Goal: Entertainment & Leisure: Consume media (video, audio)

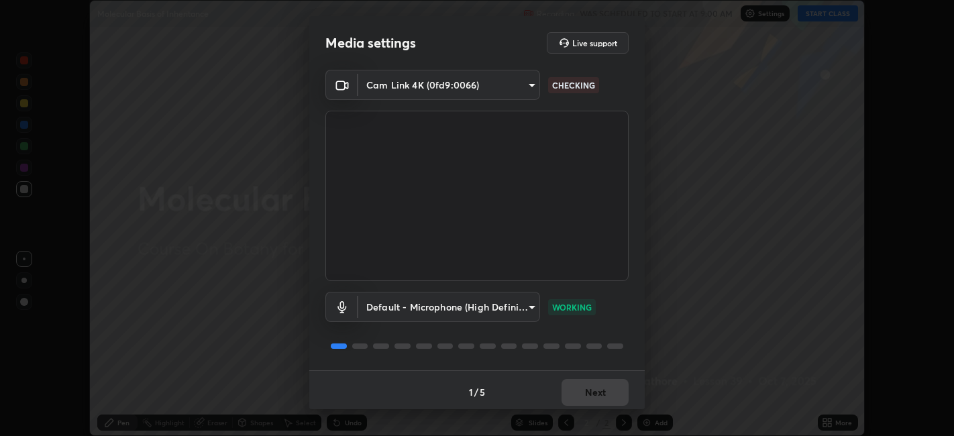
scroll to position [436, 953]
click at [606, 387] on button "Next" at bounding box center [594, 392] width 67 height 27
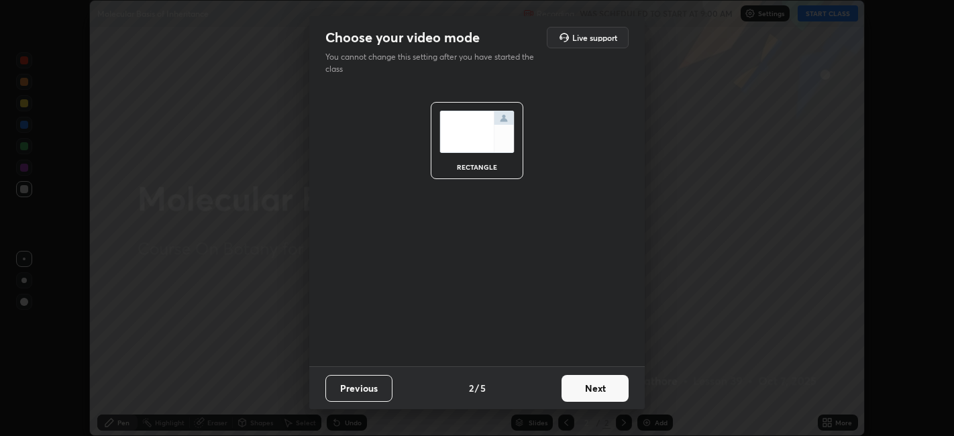
click at [600, 382] on button "Next" at bounding box center [594, 388] width 67 height 27
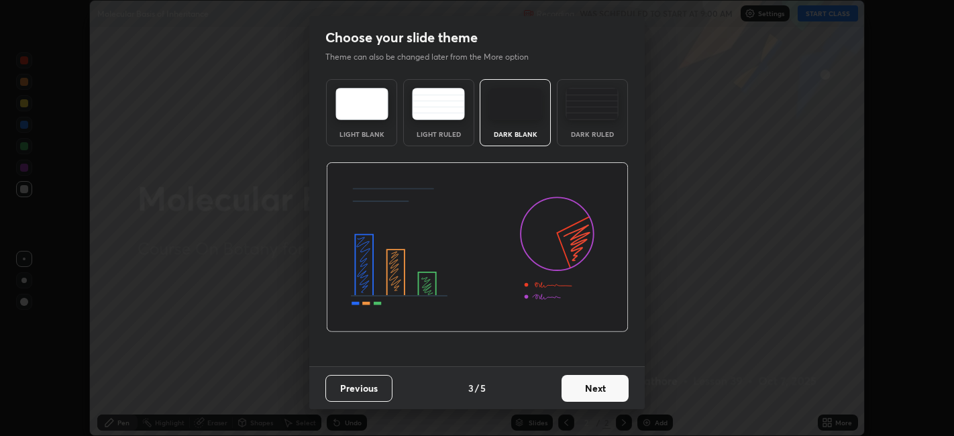
click at [603, 394] on button "Next" at bounding box center [594, 388] width 67 height 27
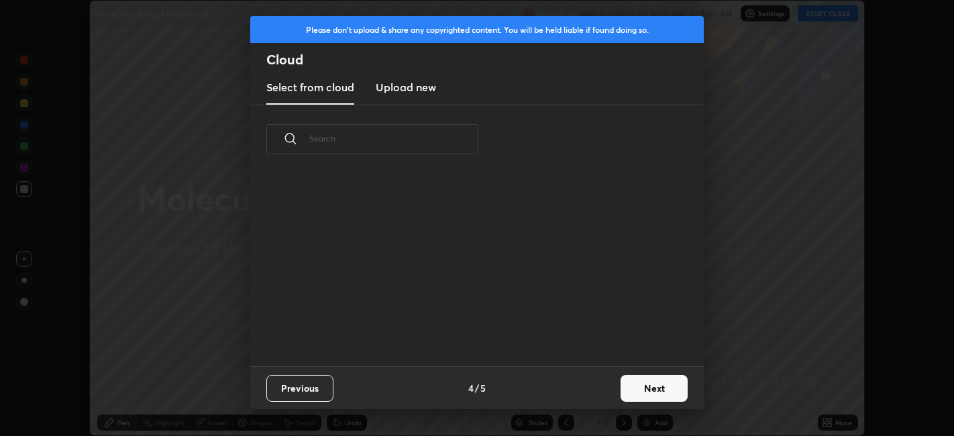
scroll to position [192, 431]
click at [651, 392] on button "Next" at bounding box center [653, 388] width 67 height 27
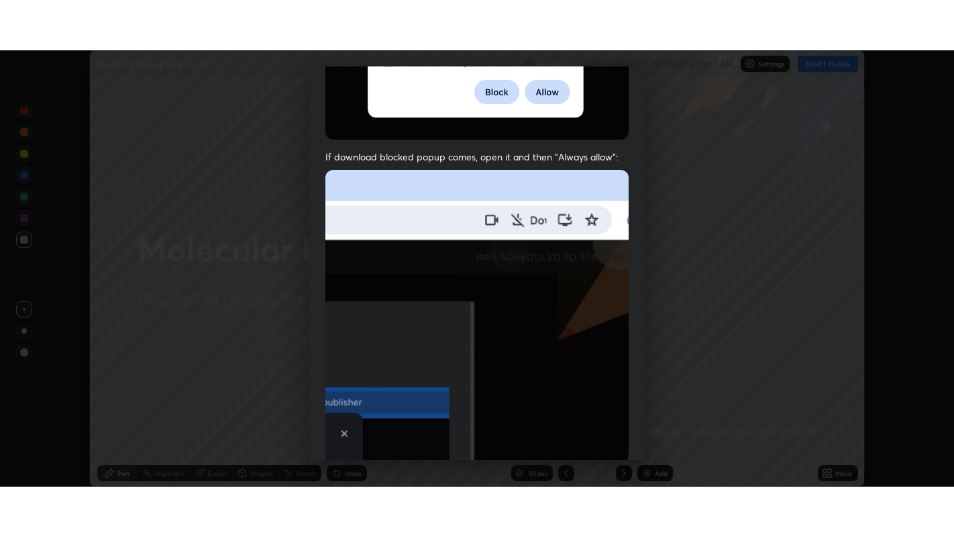
scroll to position [277, 0]
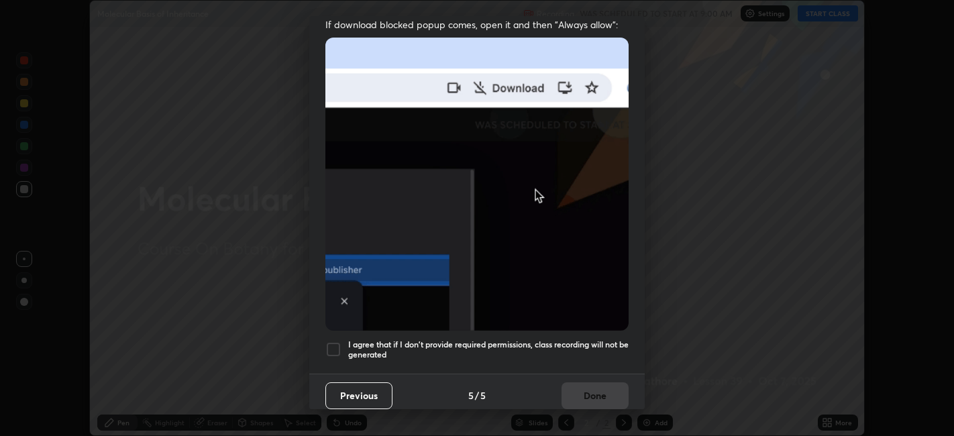
click at [330, 341] on div at bounding box center [333, 349] width 16 height 16
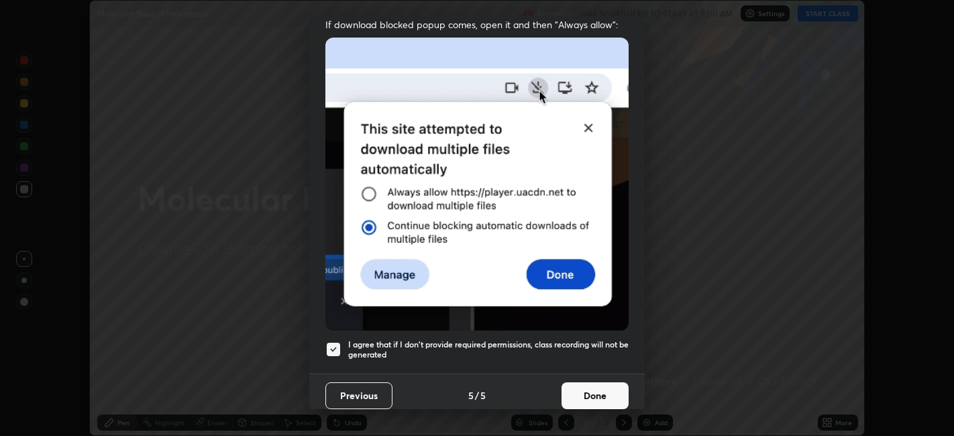
click at [609, 385] on button "Done" at bounding box center [594, 395] width 67 height 27
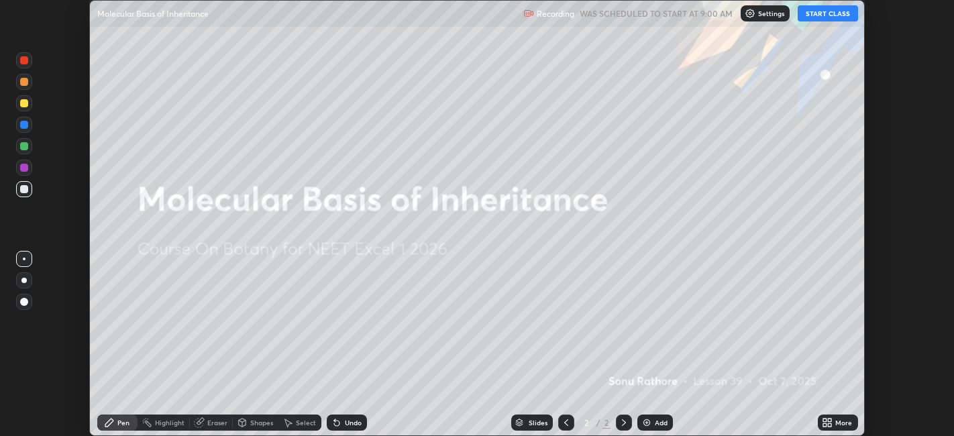
click at [830, 425] on icon at bounding box center [829, 424] width 3 height 3
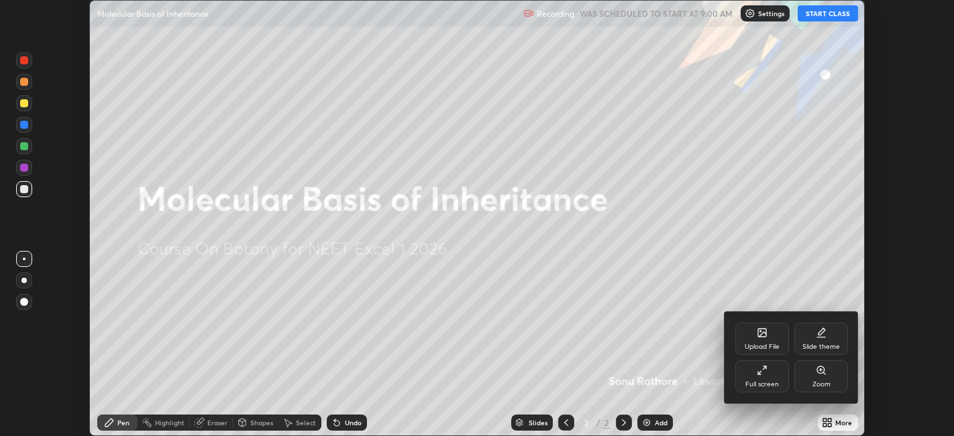
click at [760, 374] on icon at bounding box center [759, 373] width 3 height 3
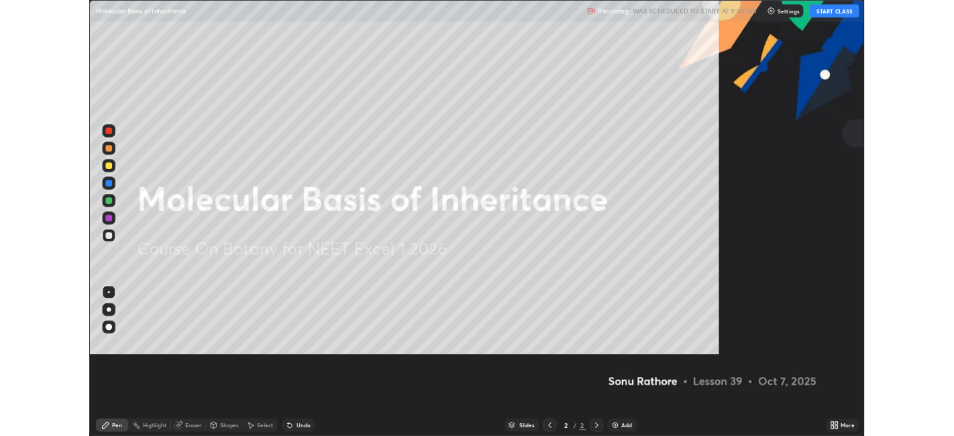
scroll to position [537, 954]
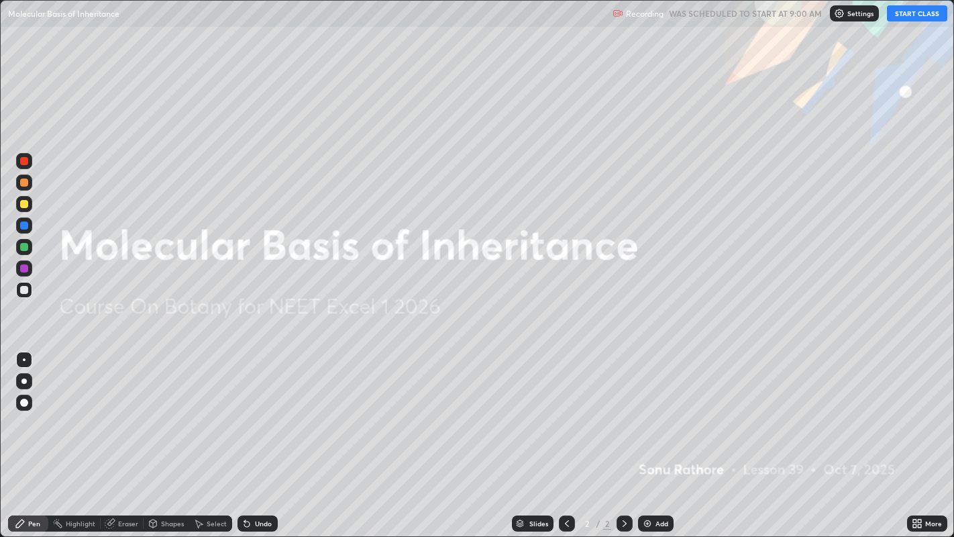
click at [920, 9] on button "START CLASS" at bounding box center [917, 13] width 60 height 16
click at [919, 435] on icon at bounding box center [918, 520] width 3 height 3
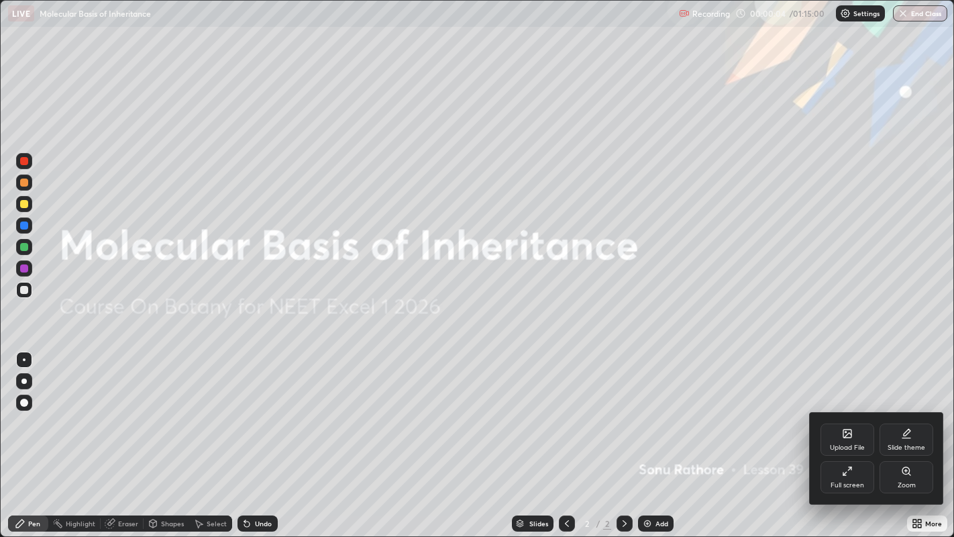
click at [850, 435] on icon at bounding box center [847, 470] width 11 height 11
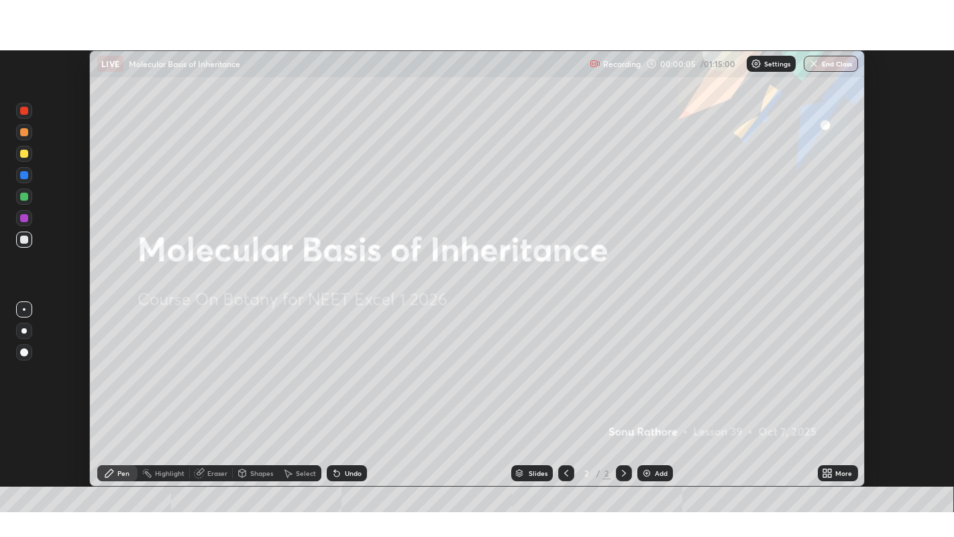
scroll to position [66632, 66114]
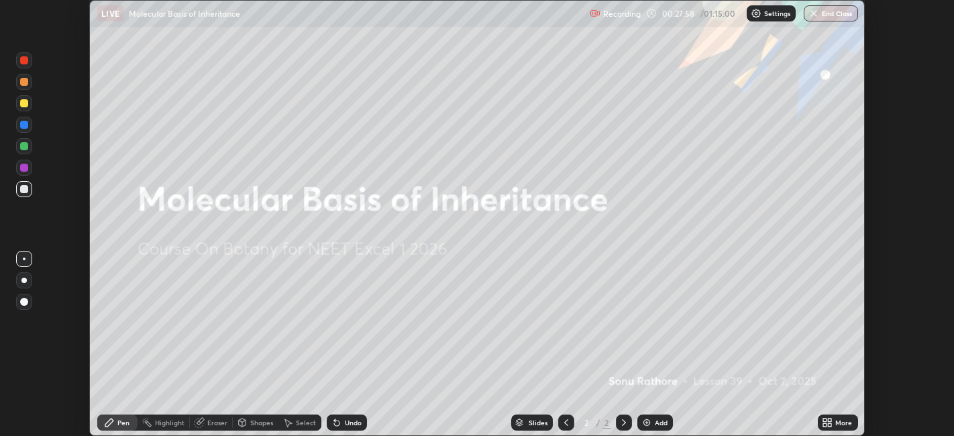
click at [830, 425] on icon at bounding box center [829, 424] width 3 height 3
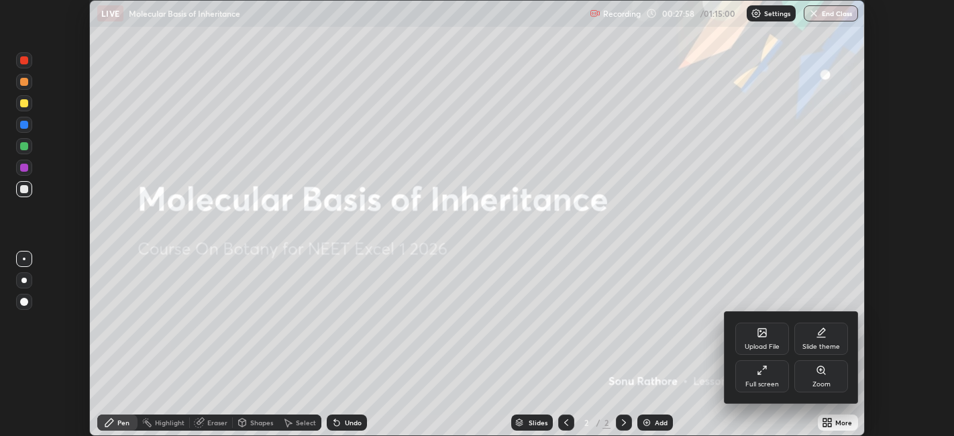
click at [763, 368] on icon at bounding box center [762, 370] width 11 height 11
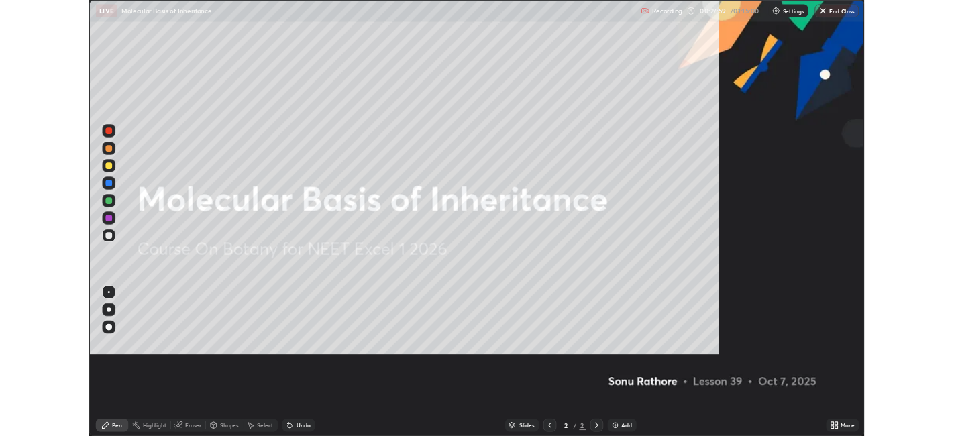
scroll to position [537, 954]
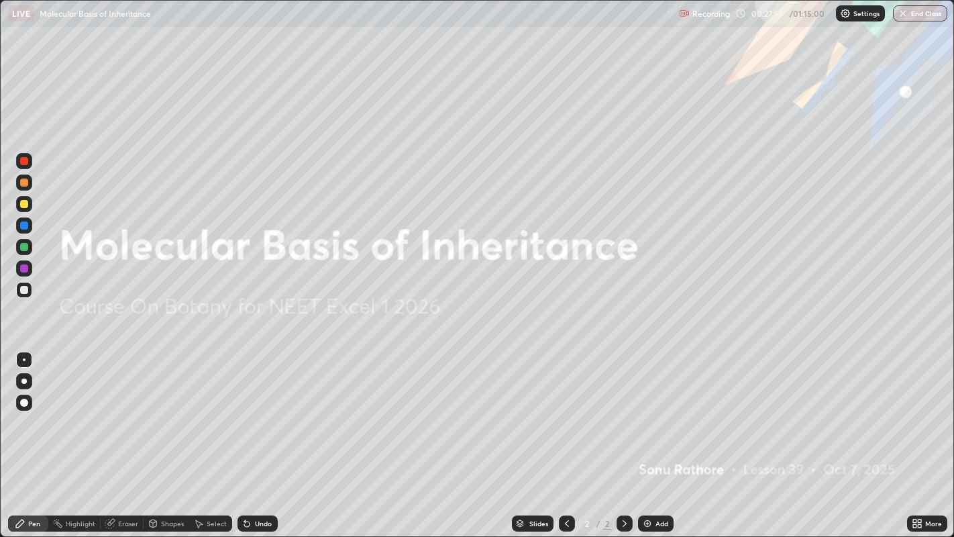
click at [655, 435] on div "Add" at bounding box center [661, 523] width 13 height 7
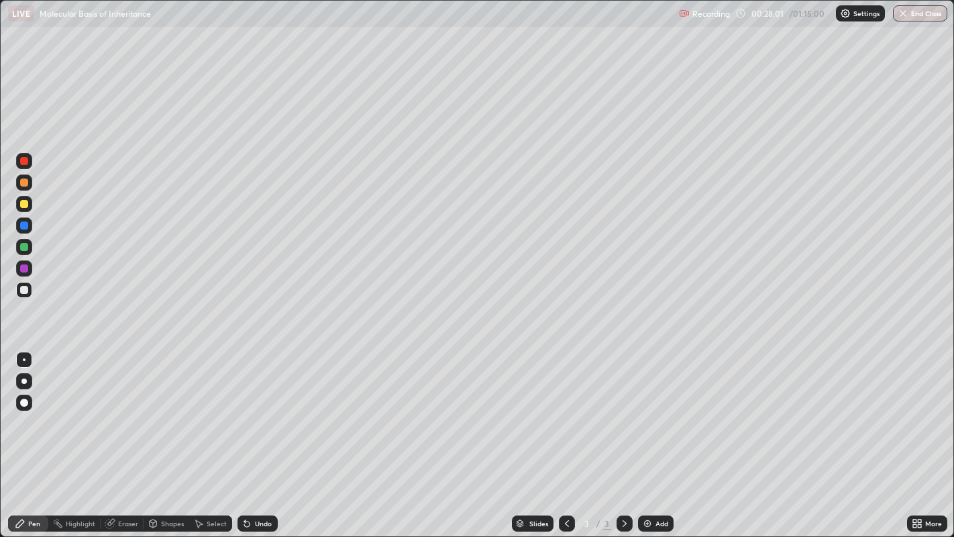
click at [25, 205] on div at bounding box center [24, 204] width 8 height 8
click at [21, 288] on div at bounding box center [24, 290] width 8 height 8
click at [126, 435] on div "Eraser" at bounding box center [128, 523] width 20 height 7
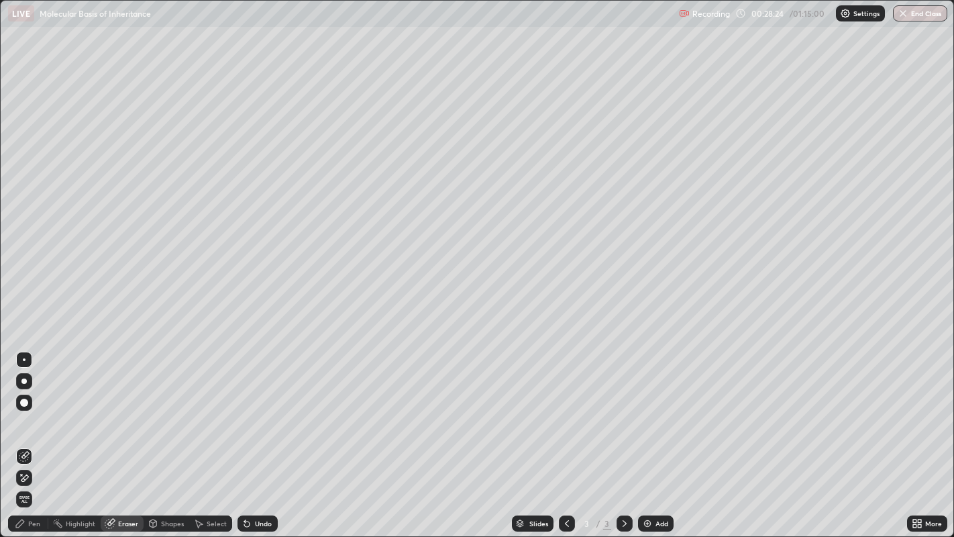
click at [32, 435] on div "Pen" at bounding box center [28, 523] width 40 height 16
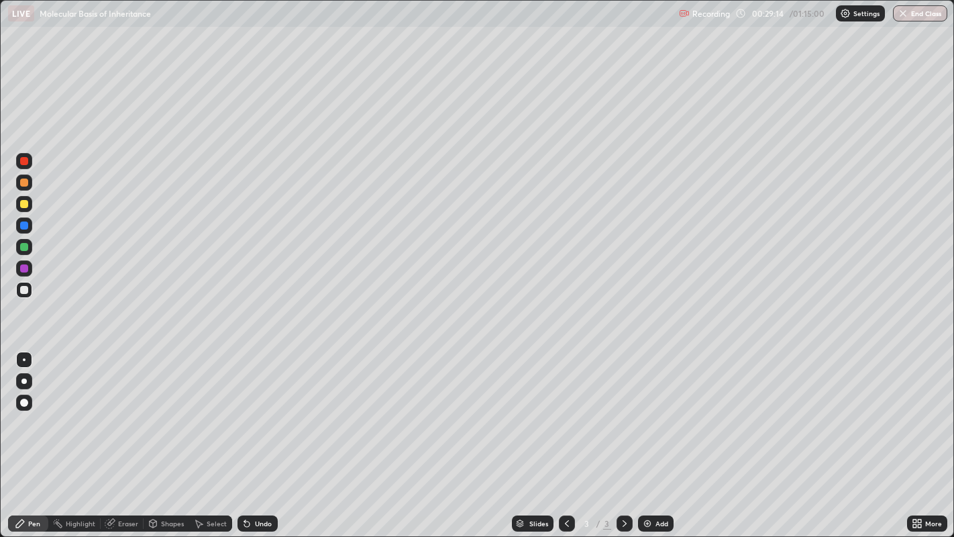
click at [127, 435] on div "Eraser" at bounding box center [122, 523] width 43 height 16
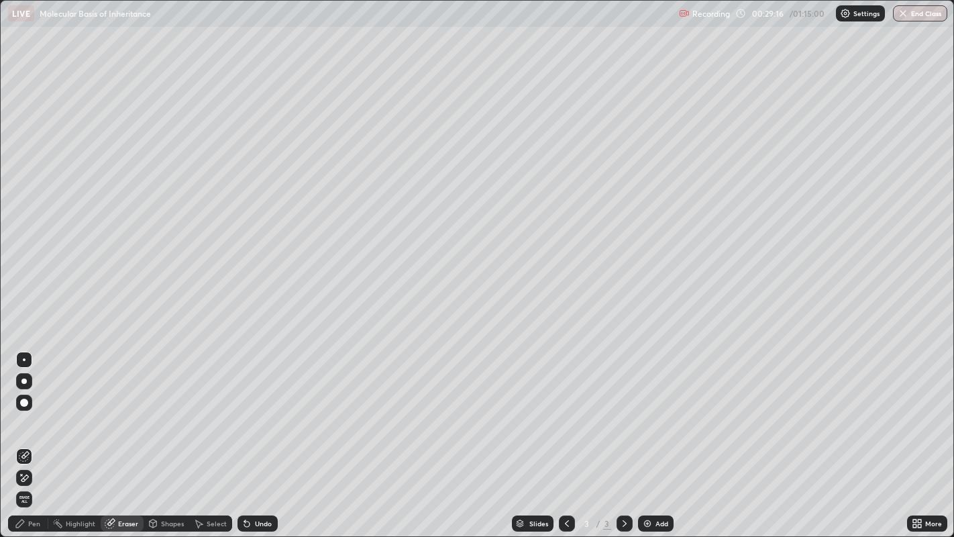
click at [33, 435] on div "Pen" at bounding box center [34, 523] width 12 height 7
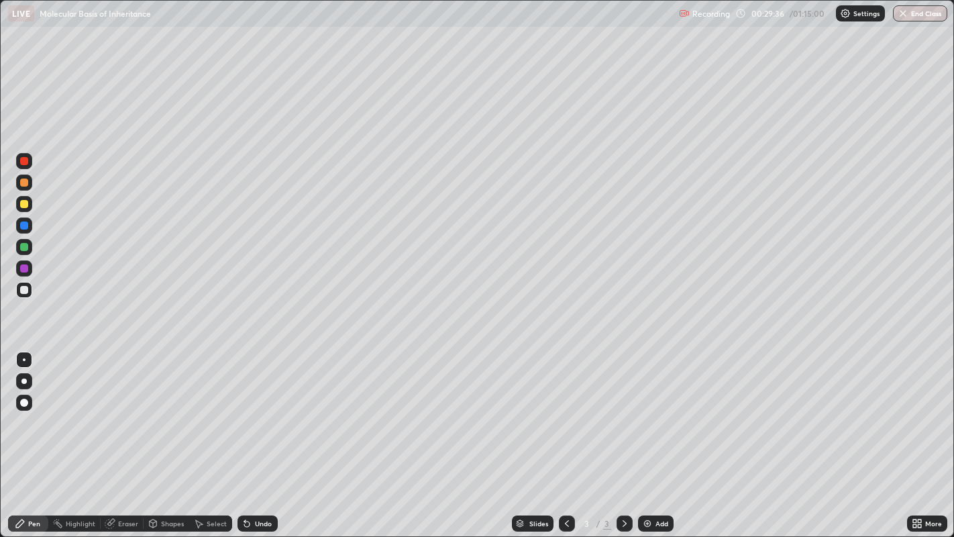
click at [21, 201] on div at bounding box center [24, 204] width 8 height 8
click at [129, 435] on div "Eraser" at bounding box center [128, 523] width 20 height 7
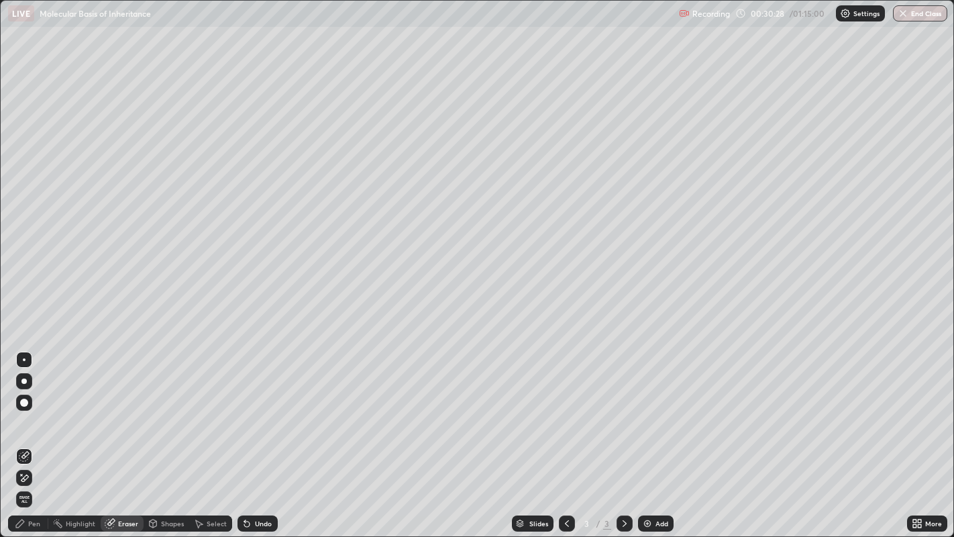
click at [40, 435] on div "Pen" at bounding box center [34, 523] width 12 height 7
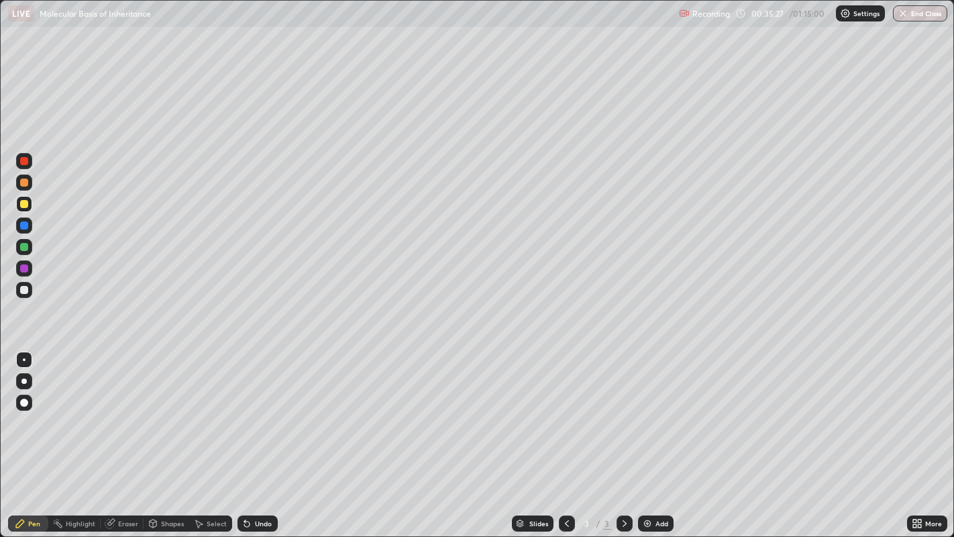
click at [655, 435] on div "Add" at bounding box center [661, 523] width 13 height 7
click at [21, 179] on div at bounding box center [24, 182] width 8 height 8
click at [129, 435] on div "Eraser" at bounding box center [128, 523] width 20 height 7
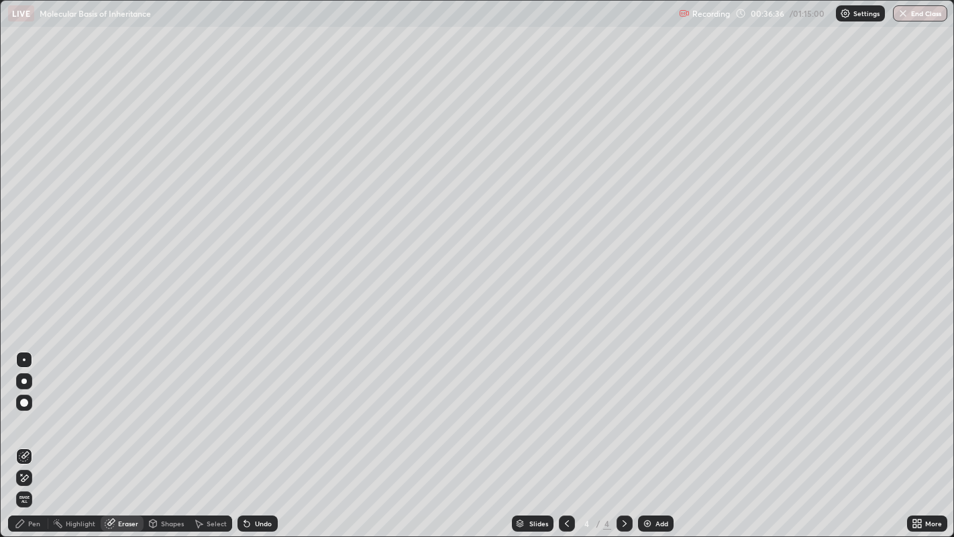
click at [38, 435] on div "Pen" at bounding box center [28, 523] width 40 height 16
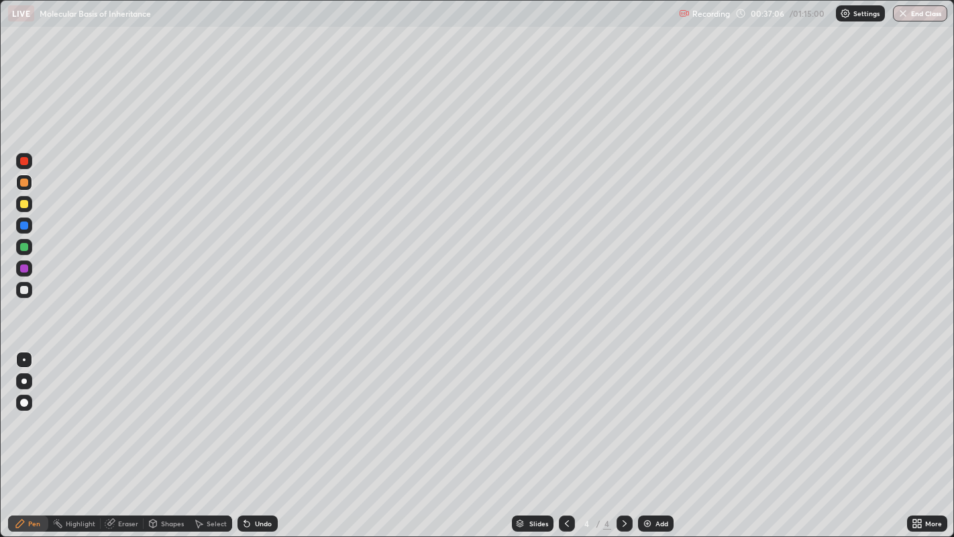
click at [121, 435] on div "Eraser" at bounding box center [122, 523] width 43 height 16
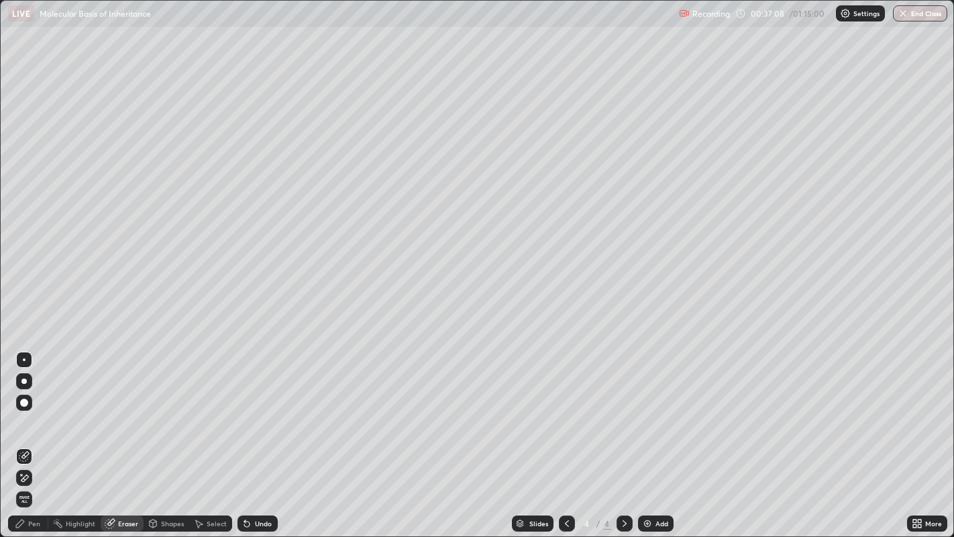
click at [42, 435] on div "Pen" at bounding box center [28, 523] width 40 height 16
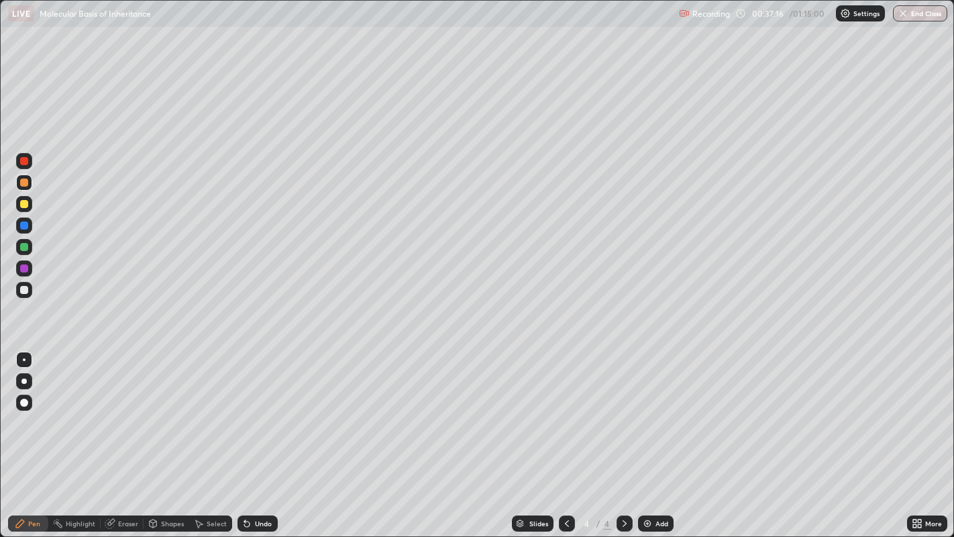
click at [25, 290] on div at bounding box center [24, 290] width 8 height 8
click at [24, 380] on div at bounding box center [23, 380] width 5 height 5
click at [23, 184] on div at bounding box center [24, 182] width 8 height 8
click at [21, 202] on div at bounding box center [24, 204] width 8 height 8
click at [27, 184] on div at bounding box center [24, 182] width 16 height 16
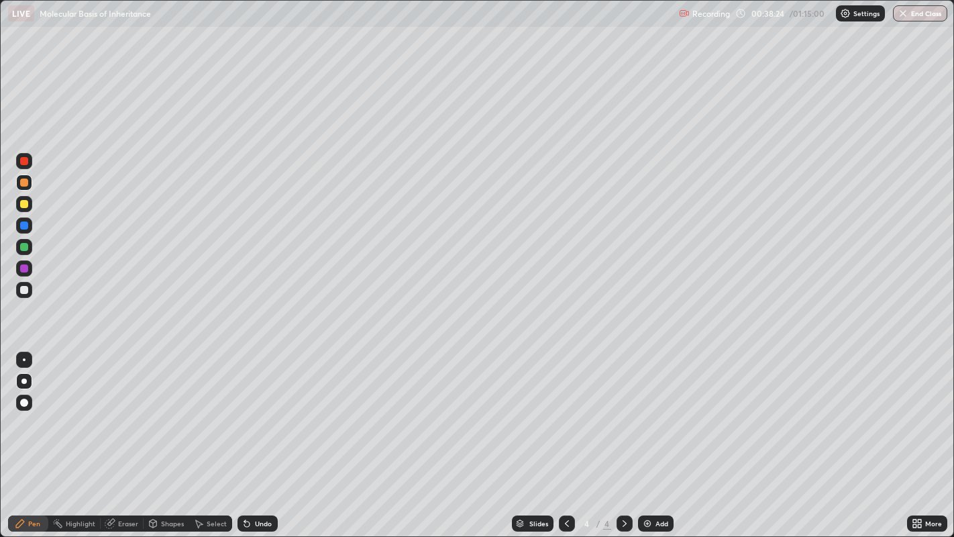
click at [23, 204] on div at bounding box center [24, 204] width 8 height 8
click at [23, 160] on div at bounding box center [24, 161] width 8 height 8
click at [22, 289] on div at bounding box center [24, 290] width 8 height 8
click at [23, 185] on div at bounding box center [24, 182] width 8 height 8
click at [26, 195] on div at bounding box center [24, 203] width 16 height 21
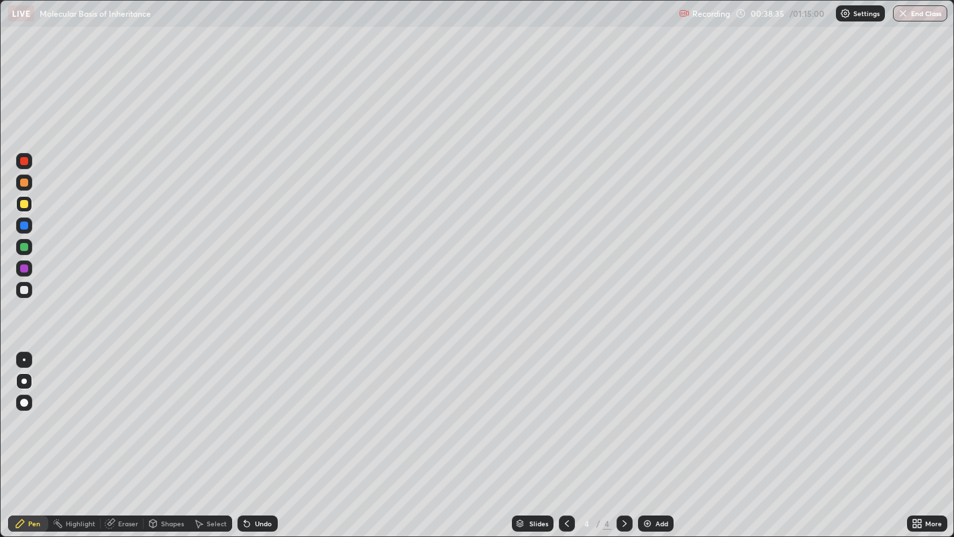
click at [23, 184] on div at bounding box center [24, 182] width 8 height 8
click at [22, 292] on div at bounding box center [24, 290] width 8 height 8
click at [25, 205] on div at bounding box center [24, 204] width 8 height 8
click at [25, 182] on div at bounding box center [24, 182] width 8 height 8
click at [917, 435] on icon at bounding box center [916, 523] width 11 height 11
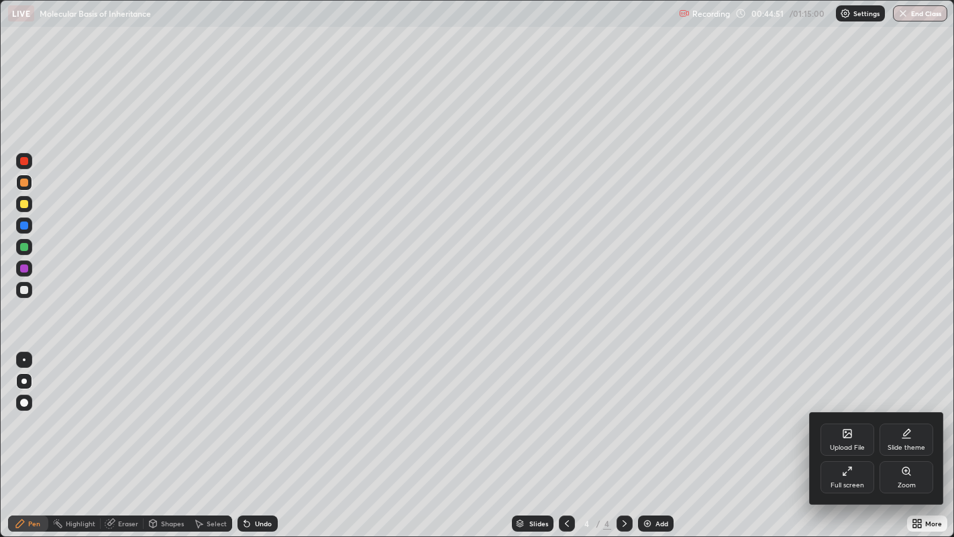
click at [859, 435] on div "Full screen" at bounding box center [847, 485] width 34 height 7
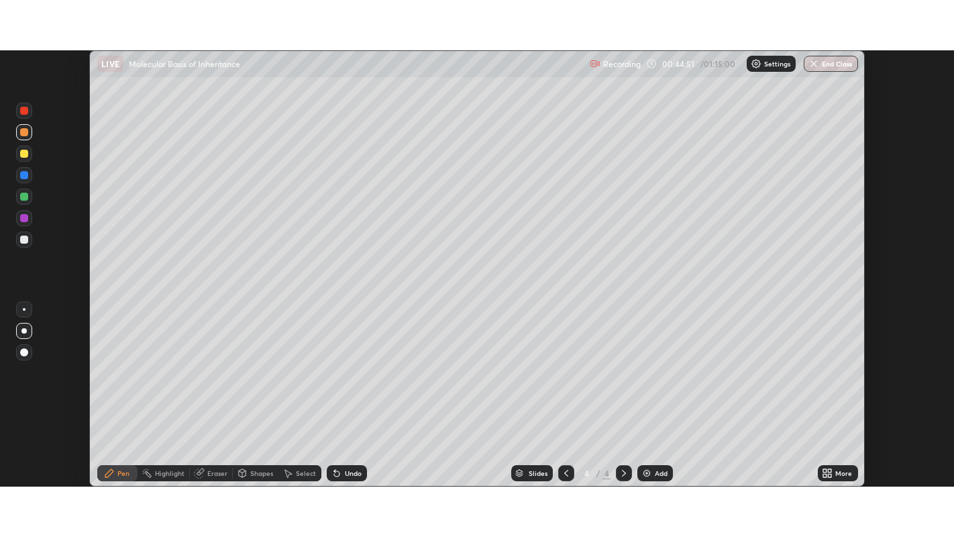
scroll to position [66632, 66114]
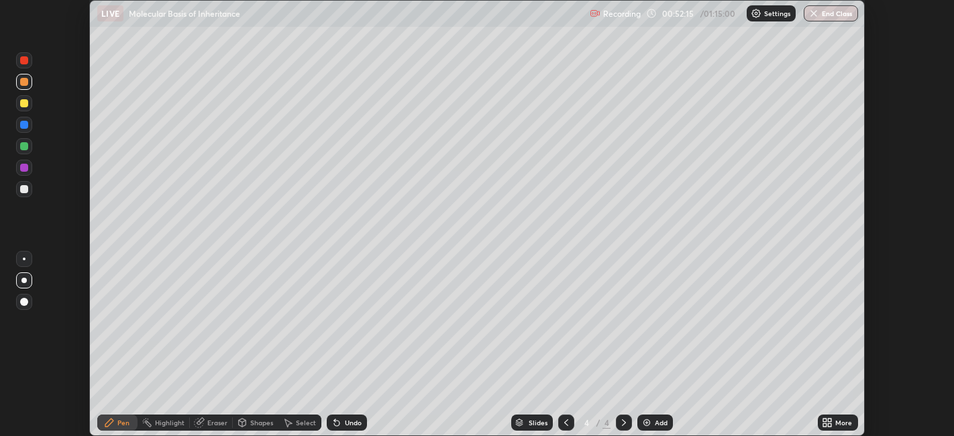
click at [836, 428] on div "More" at bounding box center [838, 422] width 40 height 16
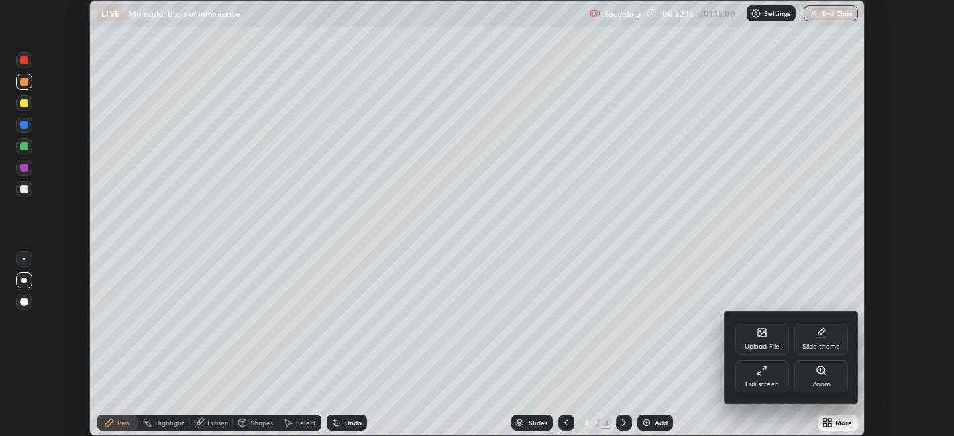
click at [769, 376] on div "Full screen" at bounding box center [762, 376] width 54 height 32
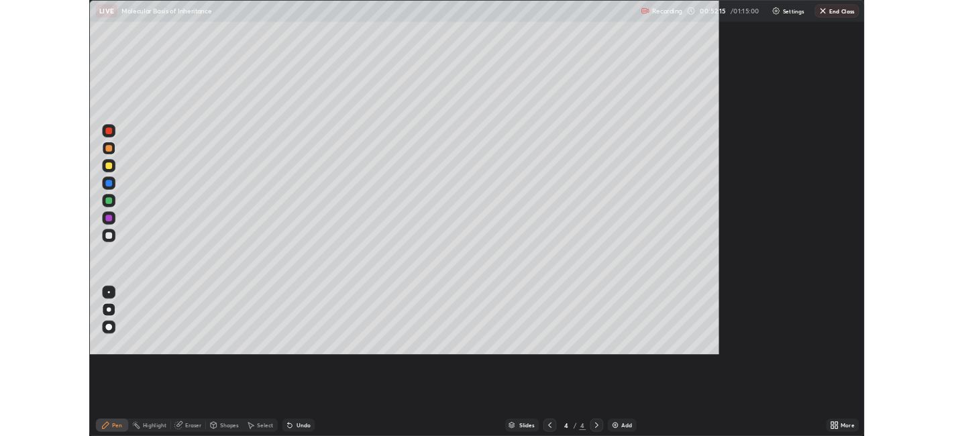
scroll to position [537, 954]
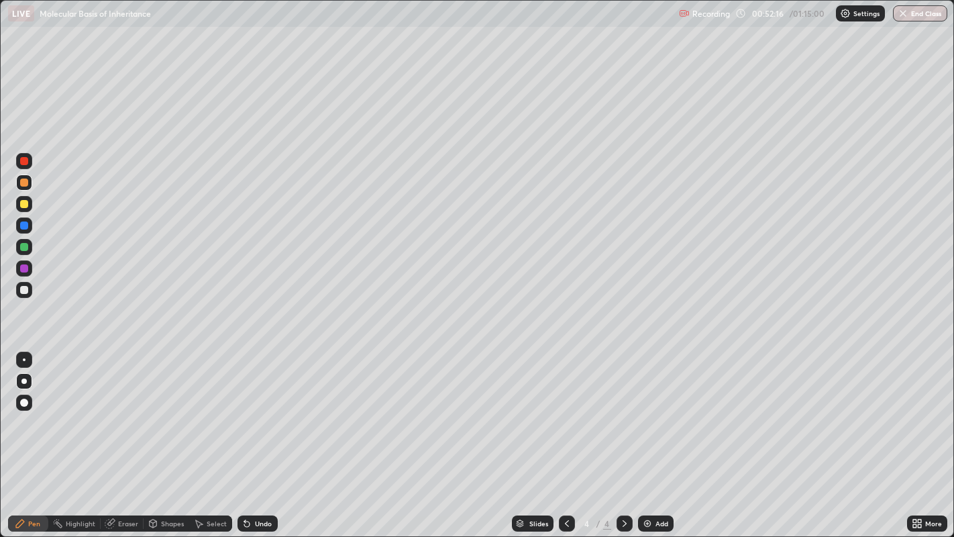
click at [918, 11] on button "End Class" at bounding box center [920, 13] width 54 height 16
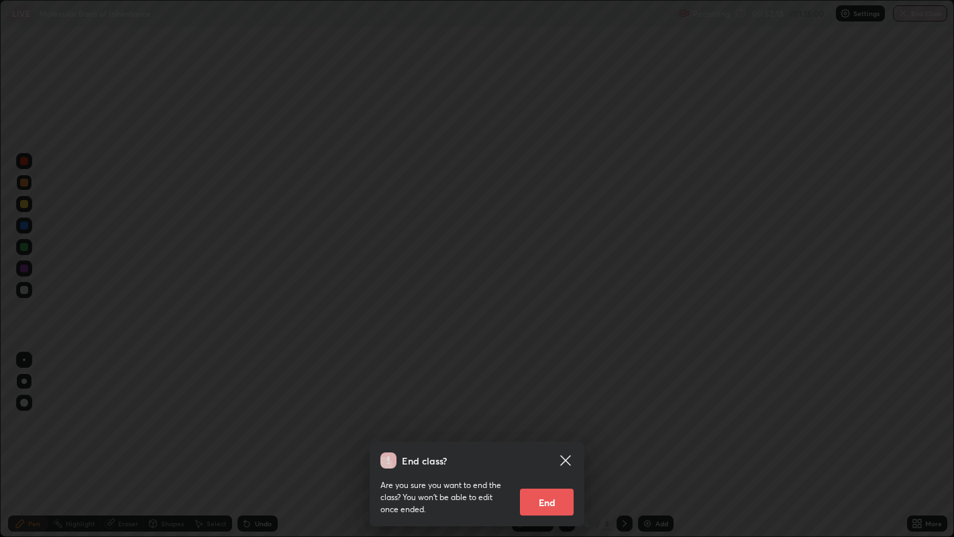
click at [543, 435] on button "End" at bounding box center [547, 501] width 54 height 27
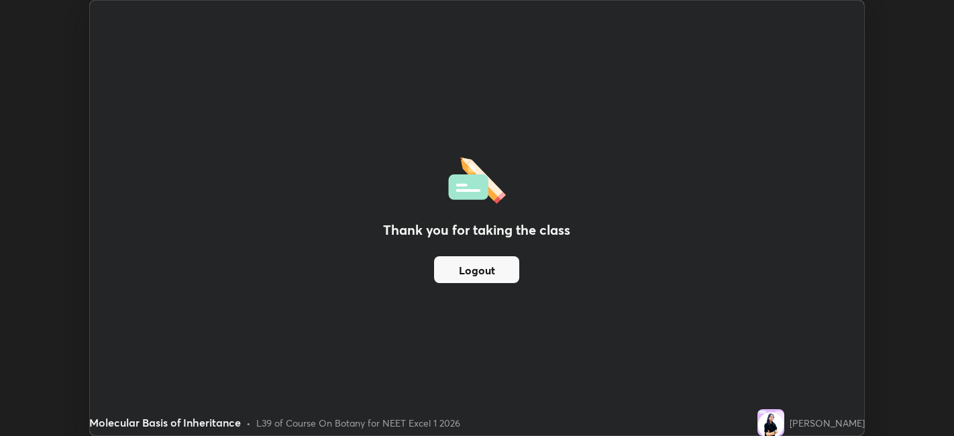
scroll to position [66632, 66114]
